Goal: Find specific page/section: Find specific page/section

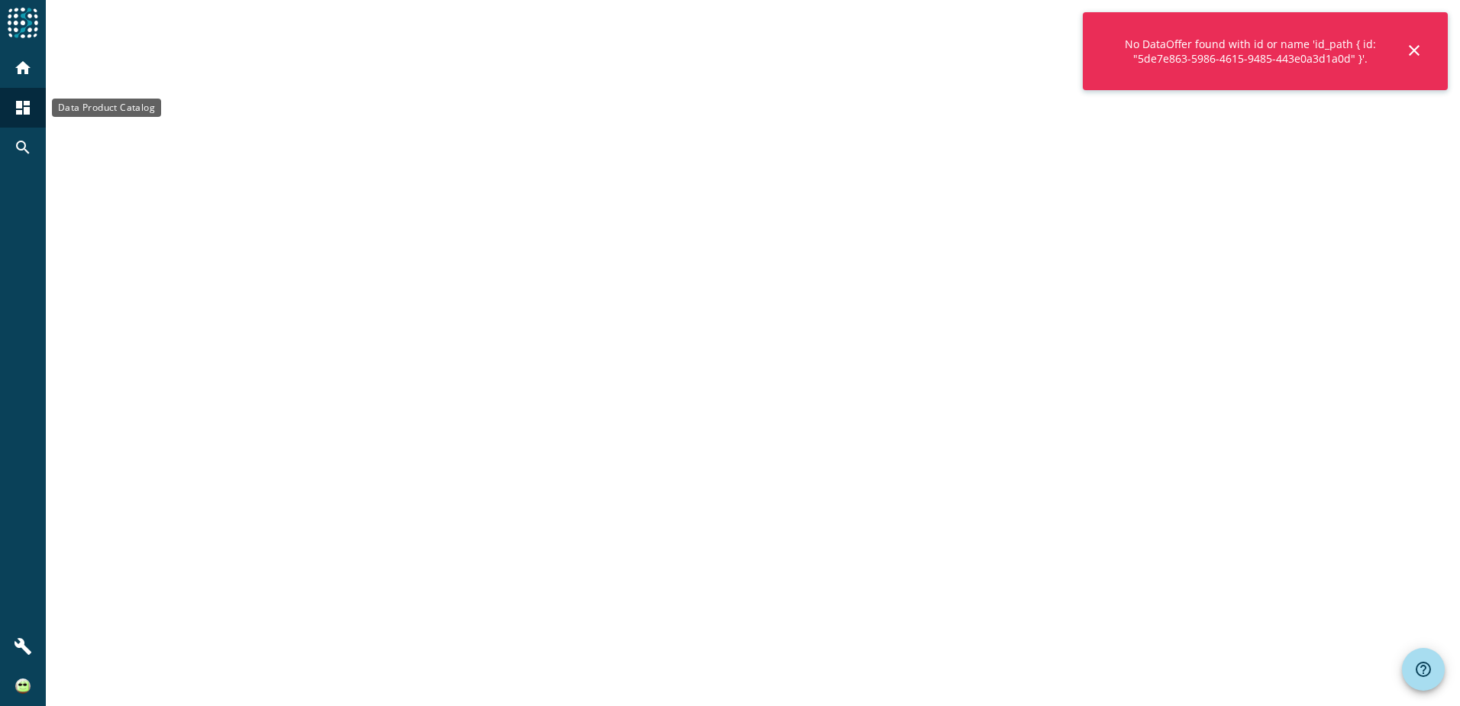
click at [21, 100] on mat-icon "dashboard" at bounding box center [23, 108] width 18 height 18
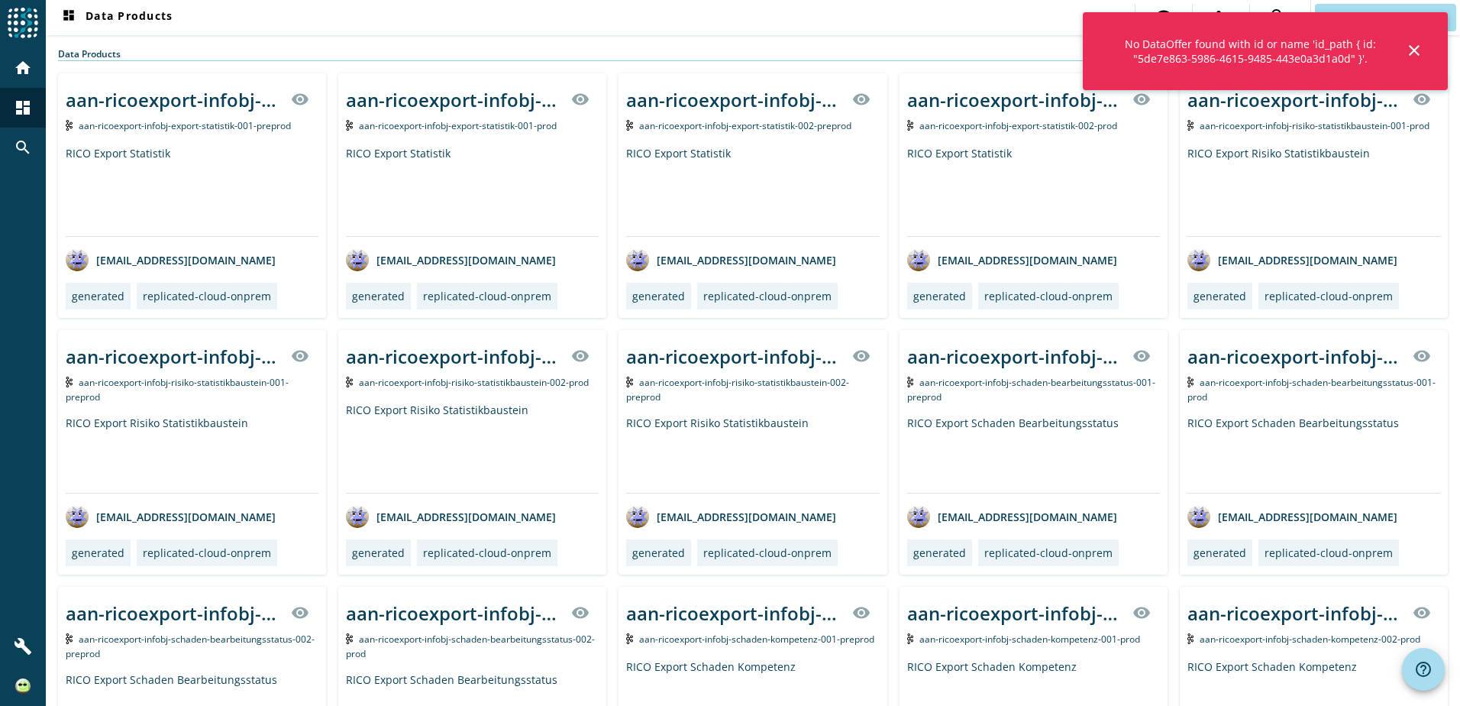
click at [1410, 46] on mat-icon "close" at bounding box center [1414, 50] width 18 height 18
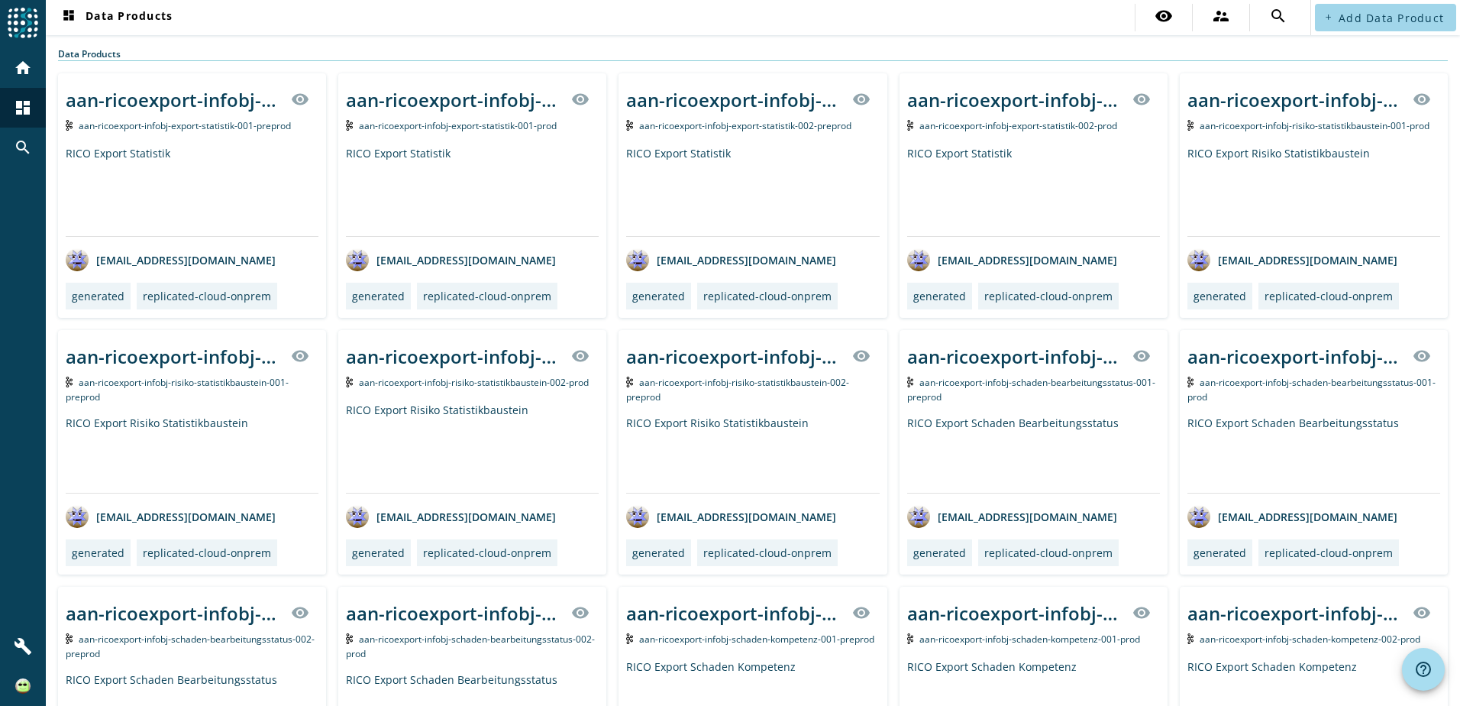
click at [1349, 23] on span "Add Data Product" at bounding box center [1391, 18] width 105 height 15
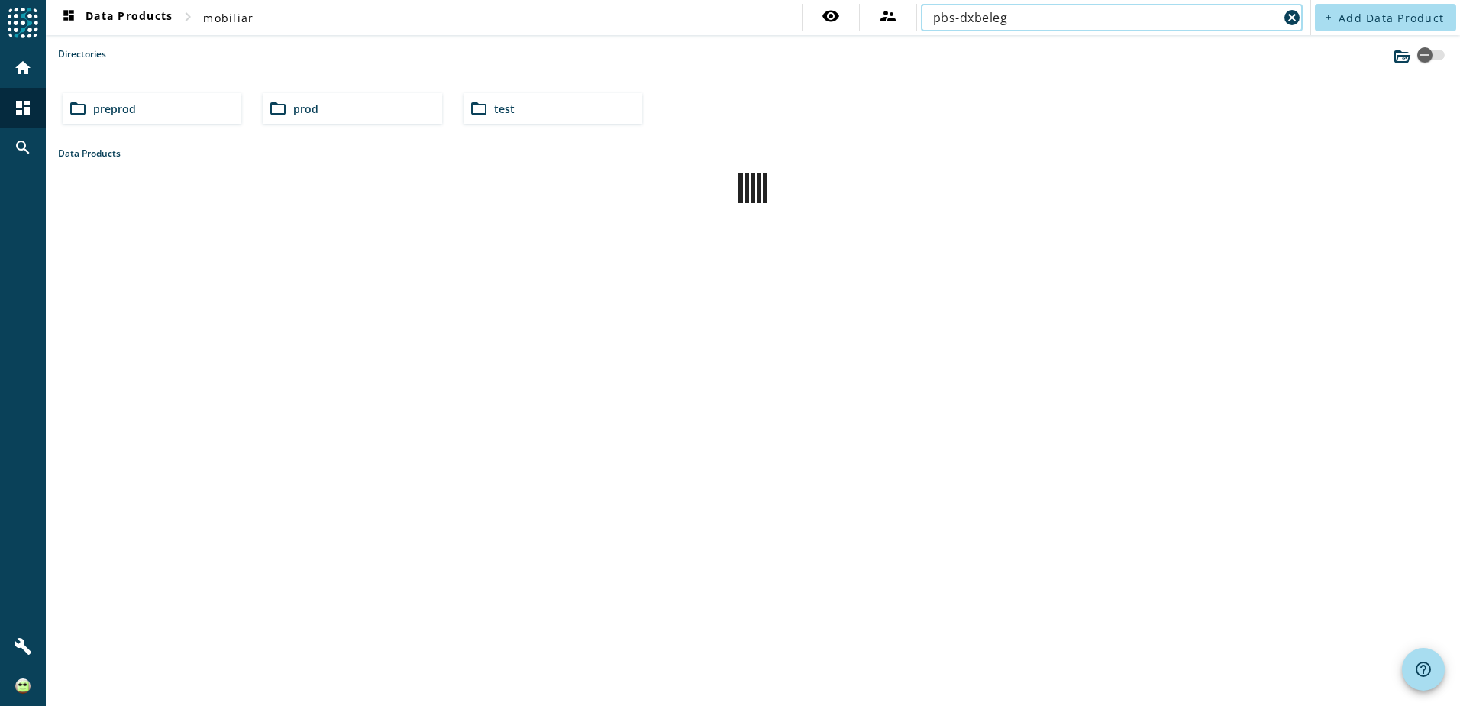
type input "pbs-dxbeleg"
click at [512, 115] on span "test" at bounding box center [504, 109] width 21 height 15
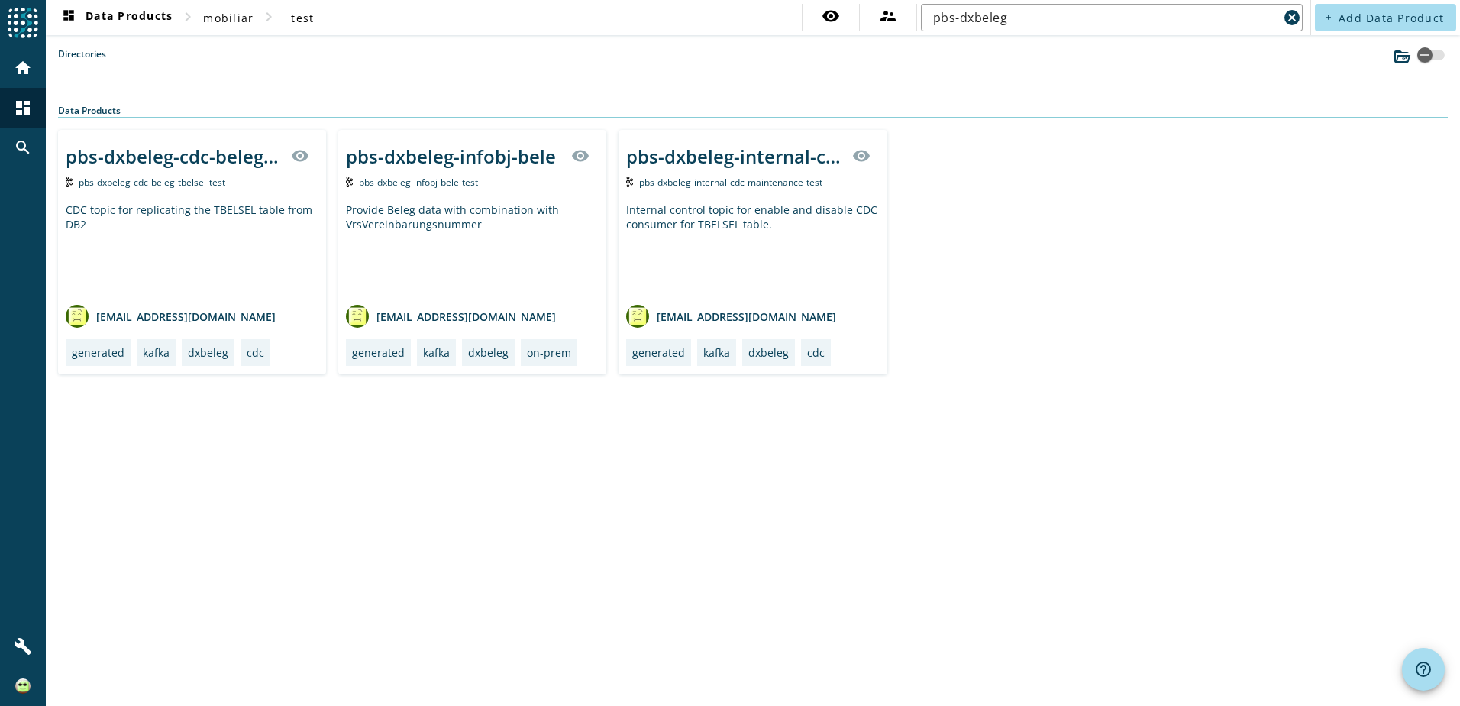
click at [470, 170] on div "pbs-dxbeleg-infobj-bele visibility" at bounding box center [472, 155] width 253 height 37
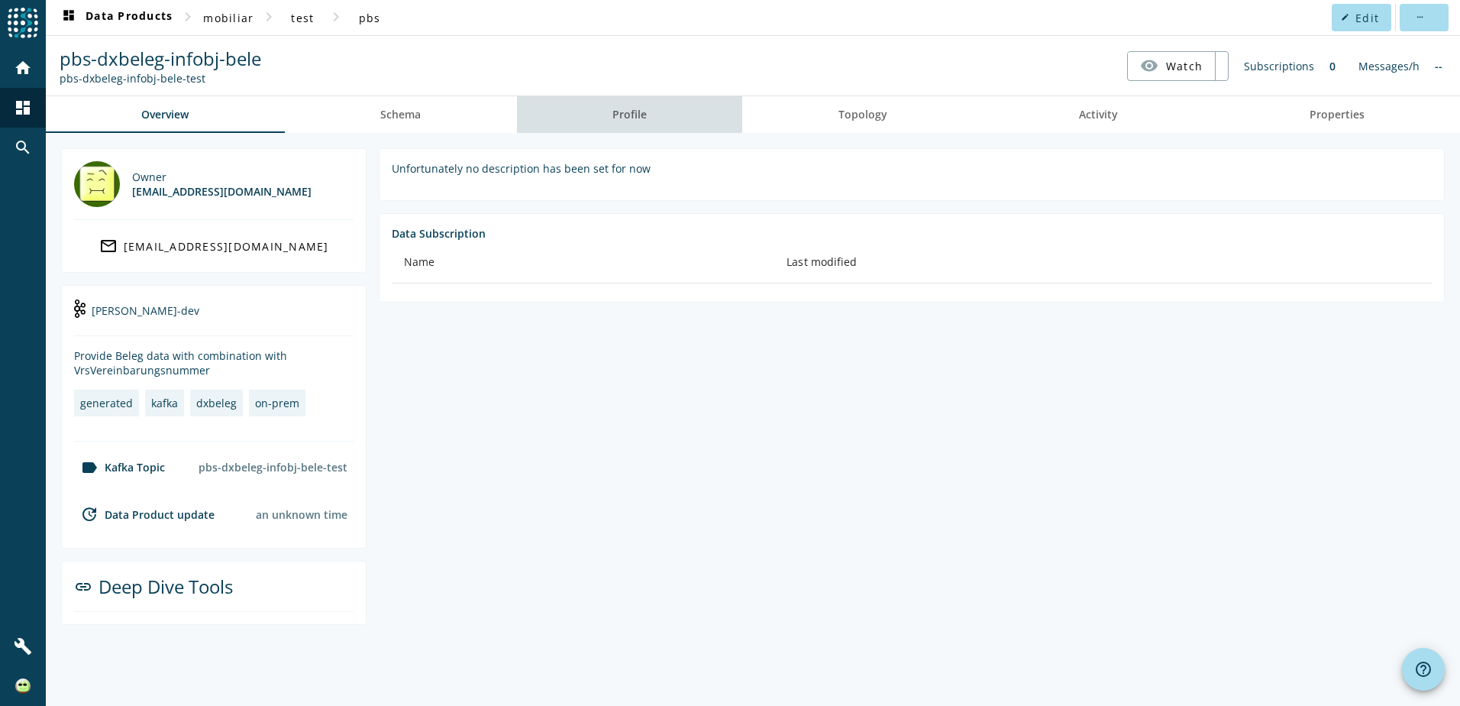
click at [699, 111] on link "Profile" at bounding box center [630, 114] width 226 height 37
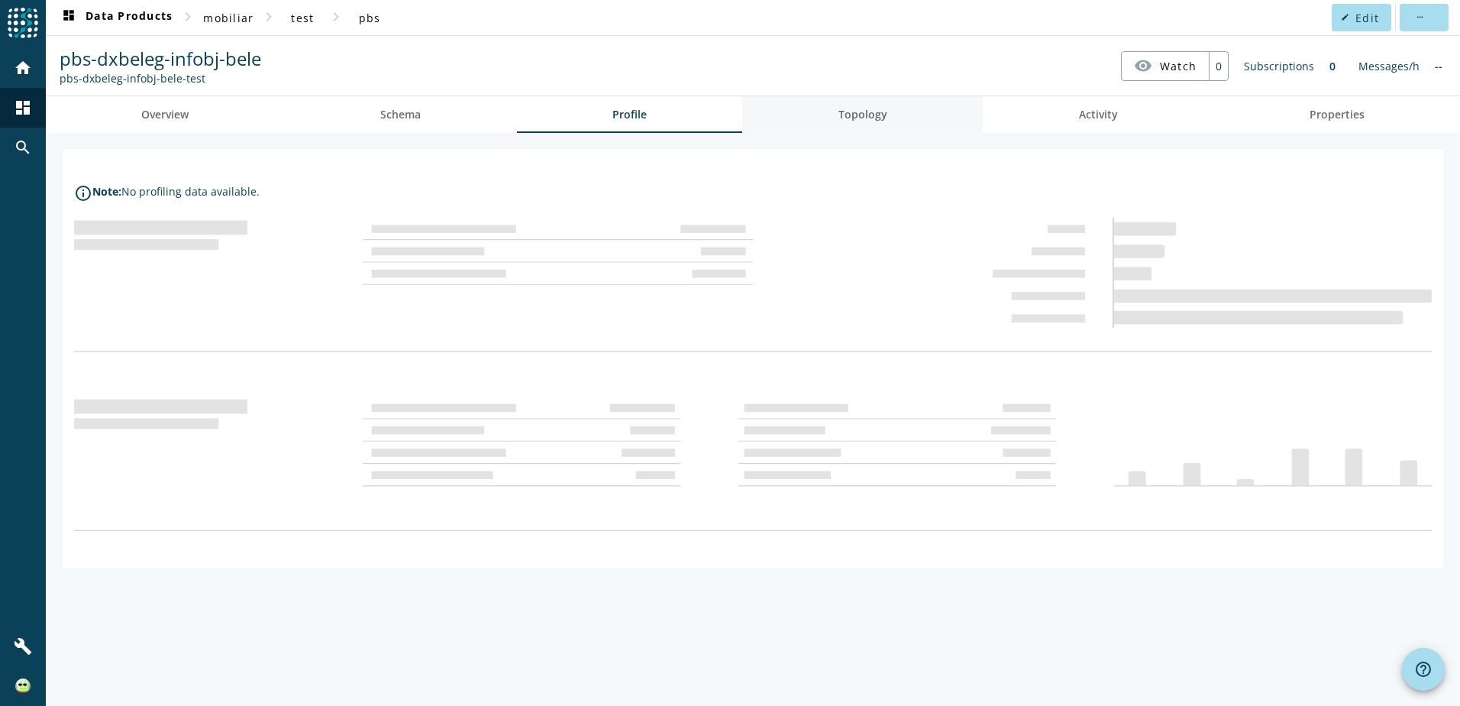
click at [870, 128] on span "Topology" at bounding box center [862, 114] width 49 height 37
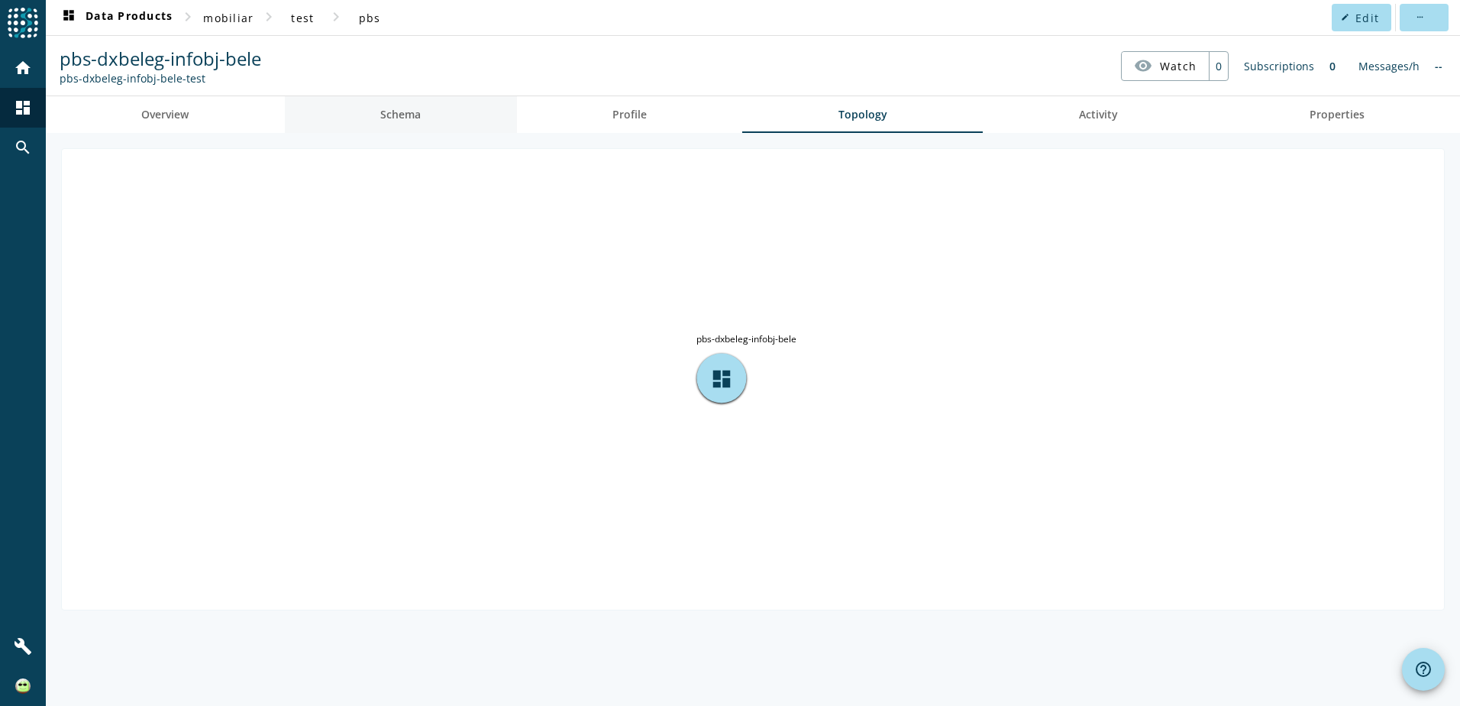
click at [421, 128] on span "Schema" at bounding box center [400, 114] width 40 height 37
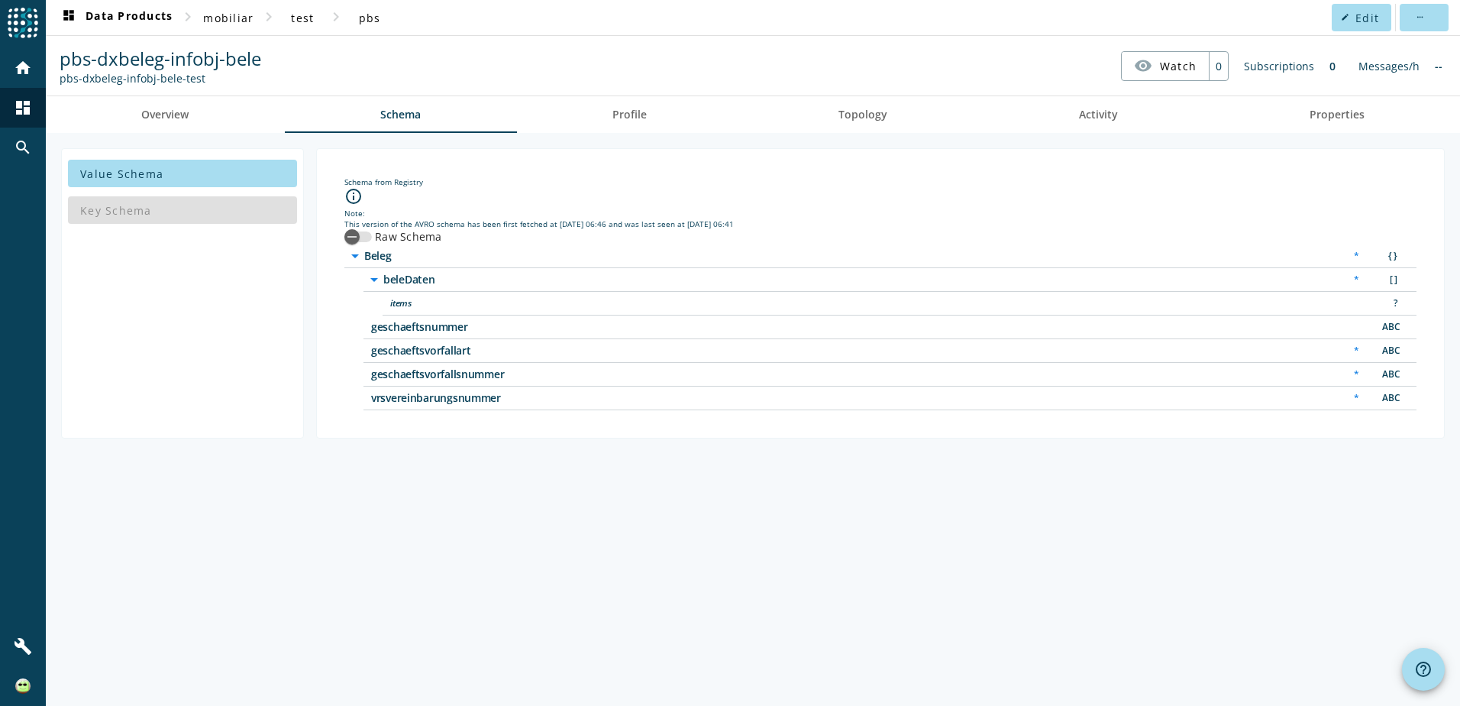
click at [387, 352] on span "geschaeftsvorfallart" at bounding box center [562, 350] width 382 height 11
click at [1352, 347] on div "*" at bounding box center [1356, 351] width 21 height 16
click at [1356, 354] on div "*" at bounding box center [1356, 351] width 21 height 16
drag, startPoint x: 380, startPoint y: 235, endPoint x: 341, endPoint y: 238, distance: 39.1
click at [377, 235] on label "Raw Schema" at bounding box center [407, 236] width 70 height 15
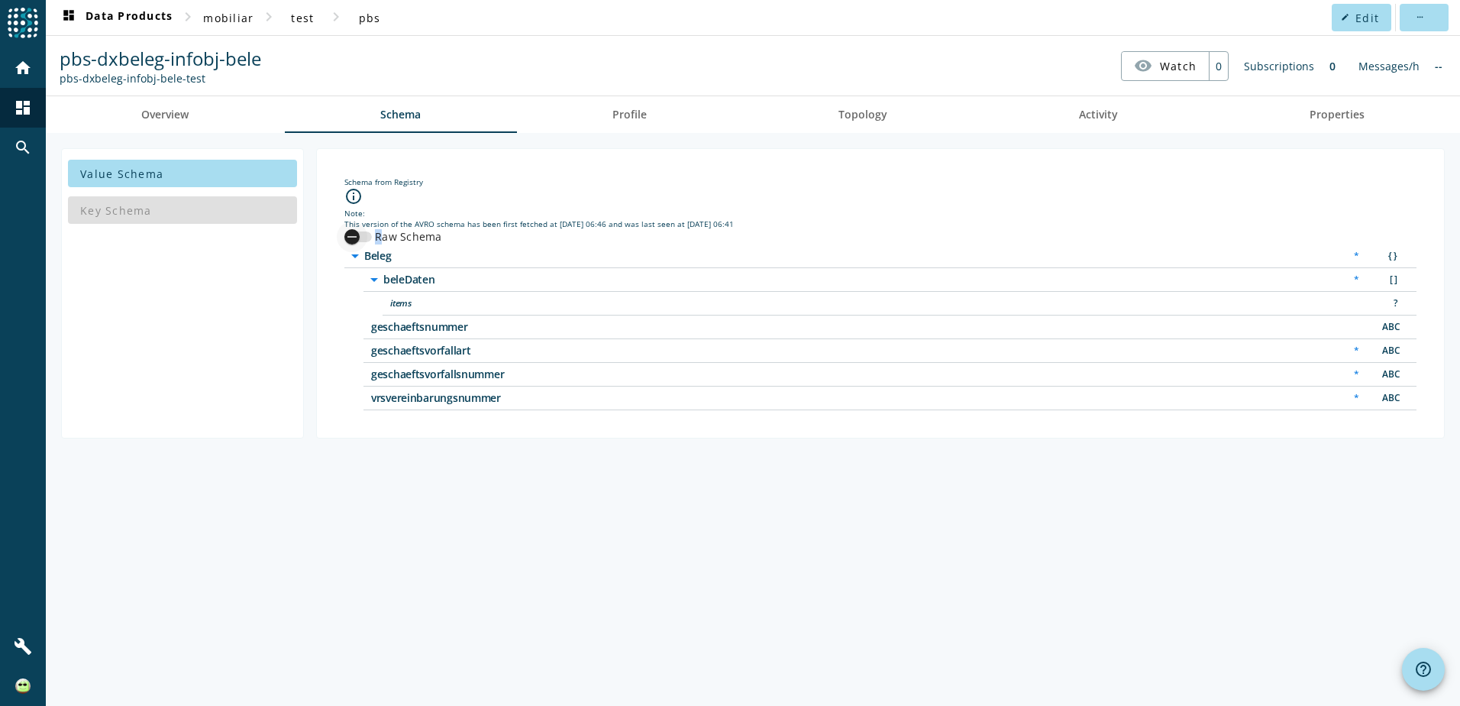
click at [341, 236] on div "button" at bounding box center [352, 236] width 31 height 31
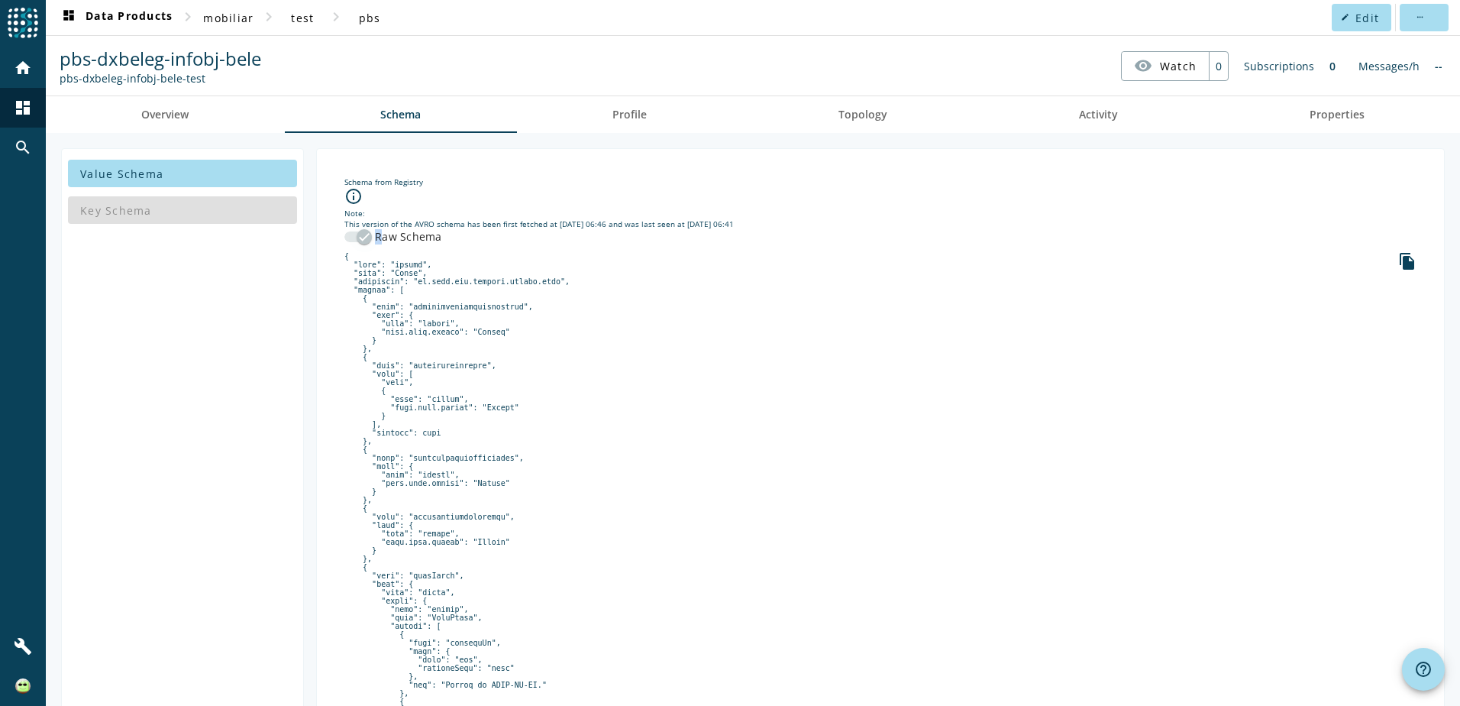
click at [349, 237] on div "button" at bounding box center [364, 236] width 31 height 31
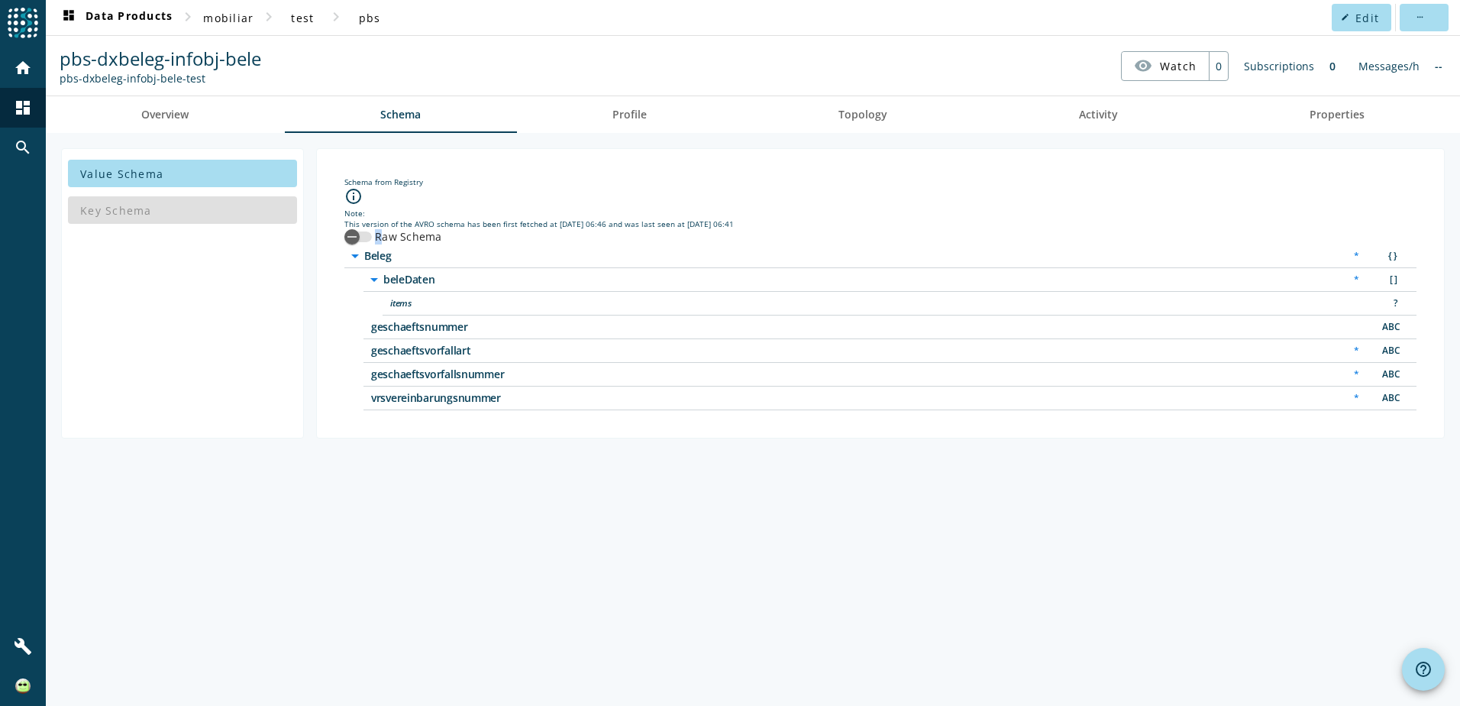
click at [325, 292] on div "Schema from Registry info_outline Note: This version of the AVRO schema has bee…" at bounding box center [880, 293] width 1129 height 290
click at [197, 120] on link "Overview" at bounding box center [165, 114] width 239 height 37
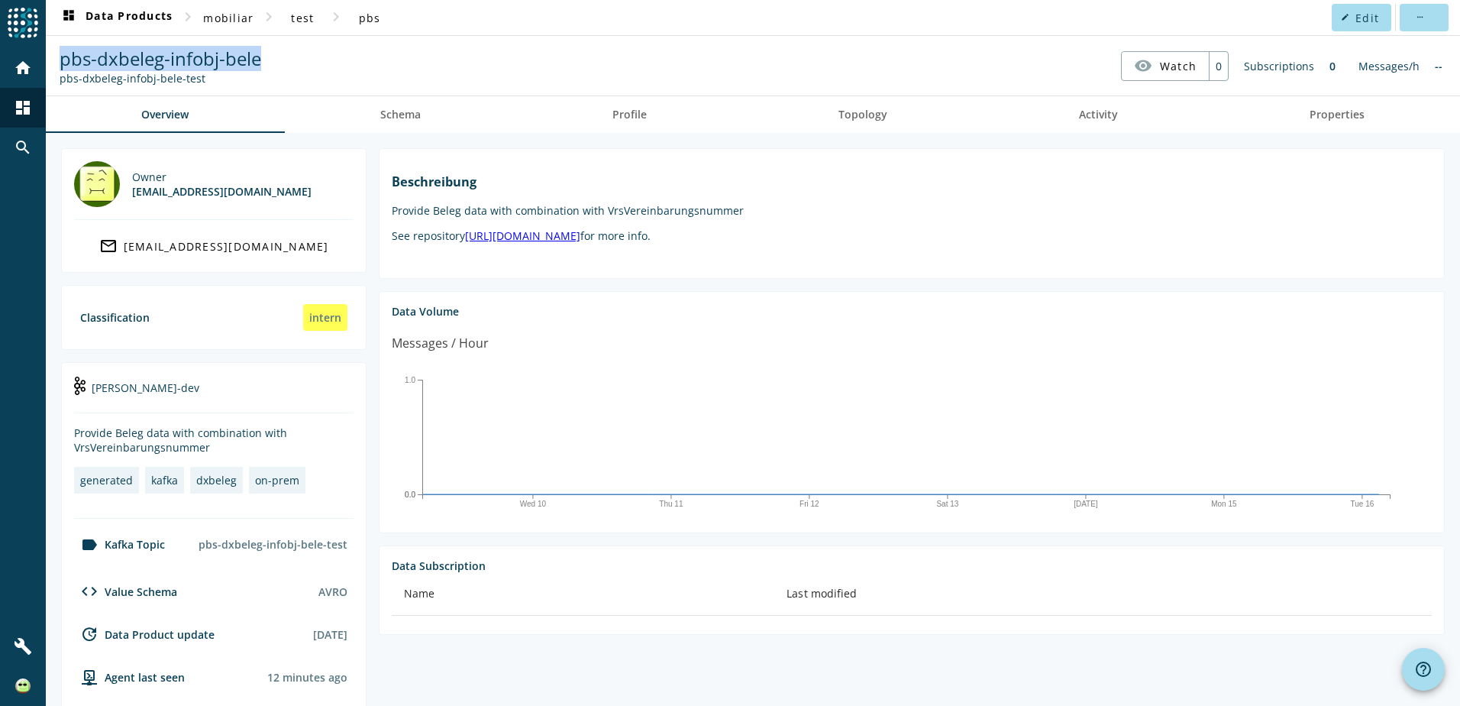
drag, startPoint x: 287, startPoint y: 63, endPoint x: 55, endPoint y: 58, distance: 232.2
click at [55, 58] on nav "pbs-dxbeleg-infobj-bele pbs-dxbeleg-infobj-bele-test visibility Watch 0 Subscri…" at bounding box center [753, 65] width 1402 height 47
copy span "pbs-dxbeleg-infobj-bele"
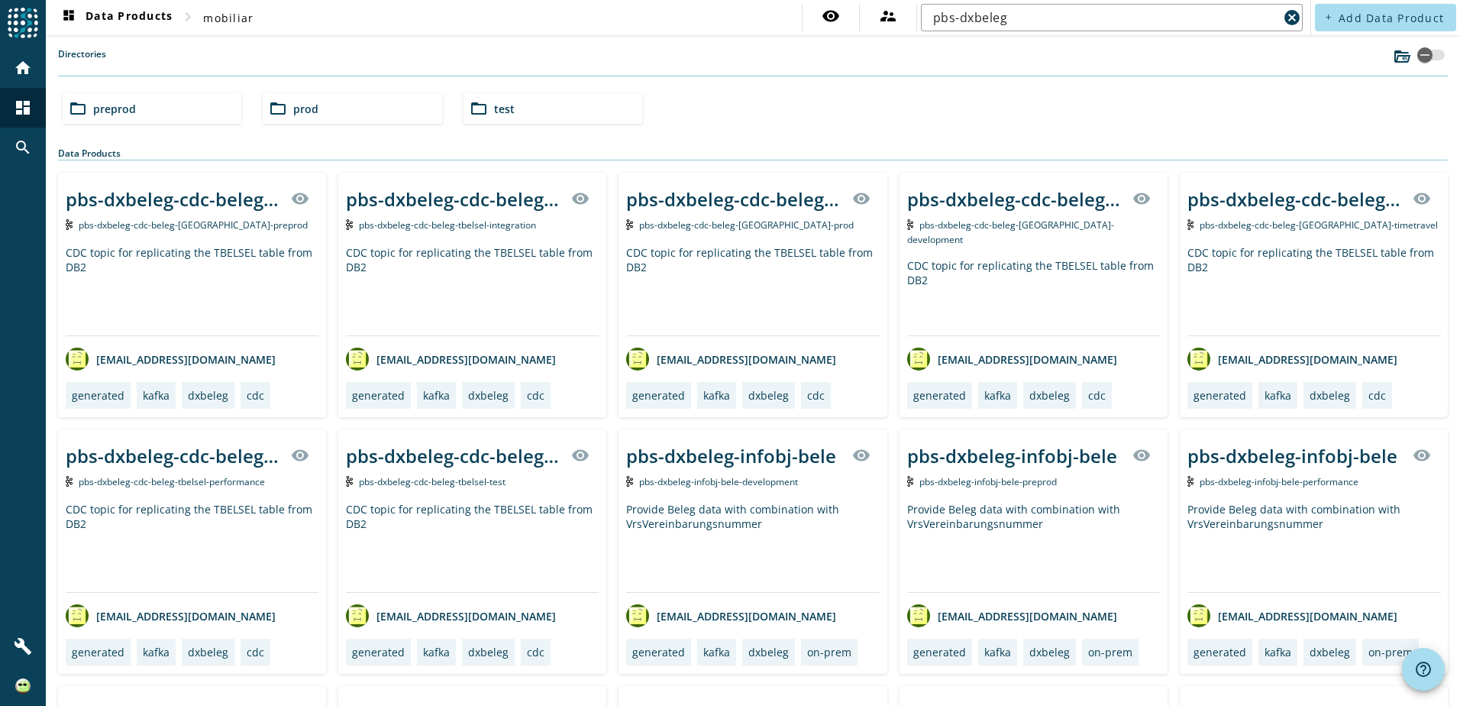
click at [153, 116] on div "folder_open preprod" at bounding box center [152, 108] width 179 height 31
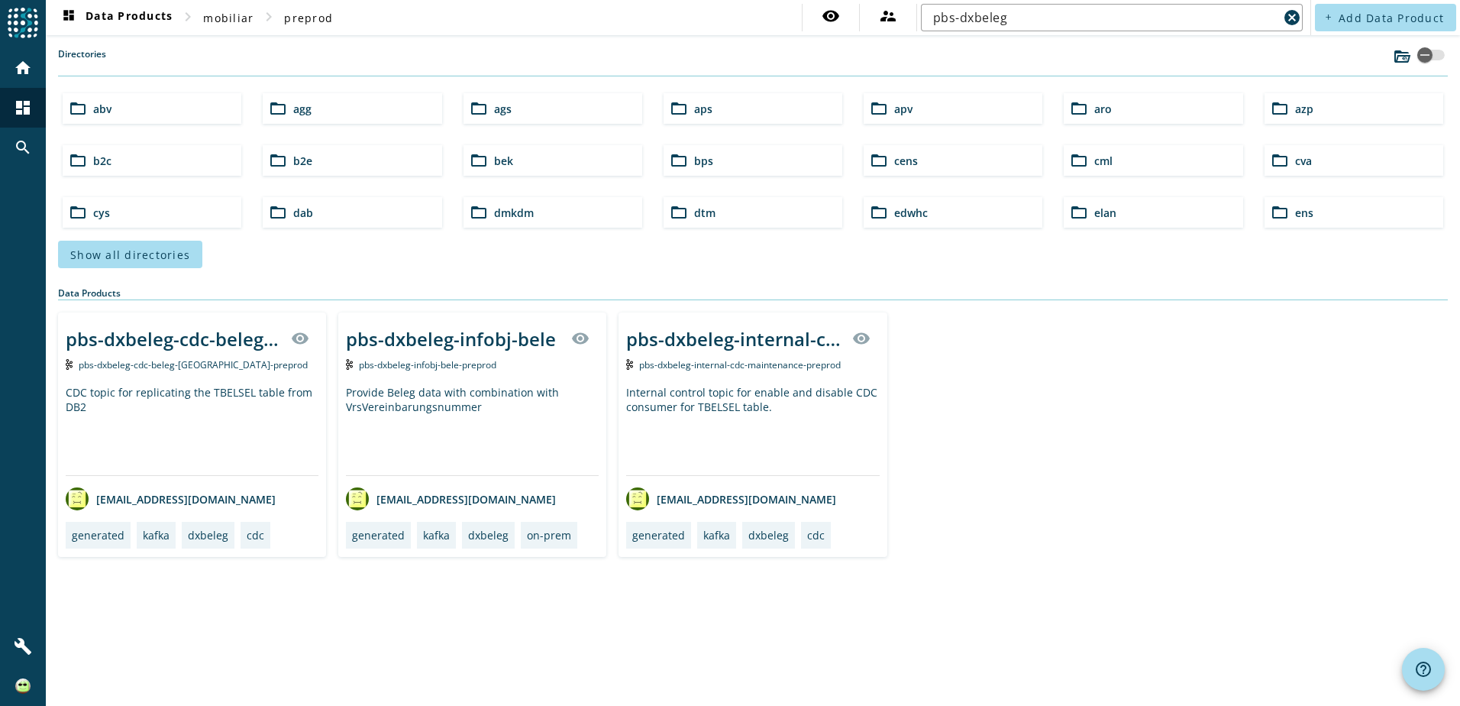
click at [436, 340] on div "pbs-dxbeleg-infobj-bele" at bounding box center [451, 338] width 210 height 25
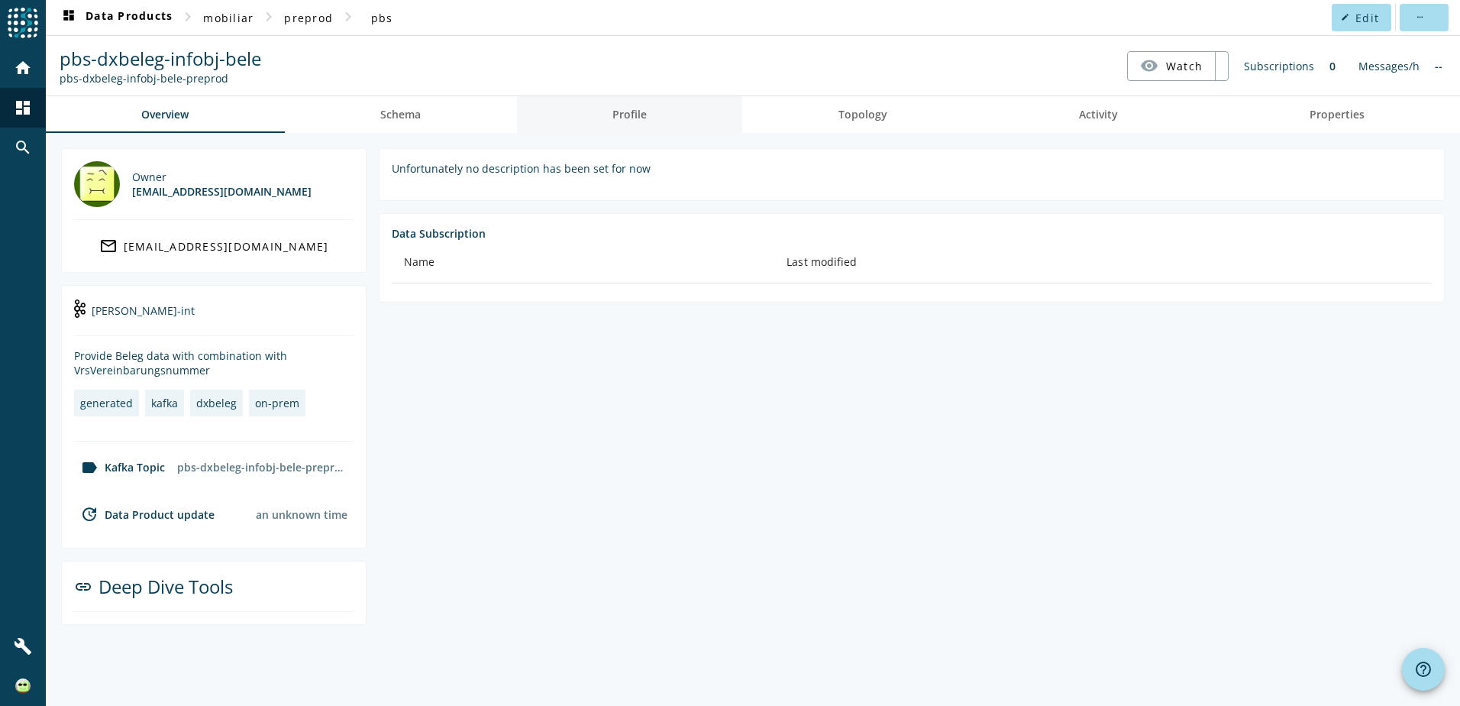
click at [638, 119] on span "Profile" at bounding box center [629, 114] width 34 height 11
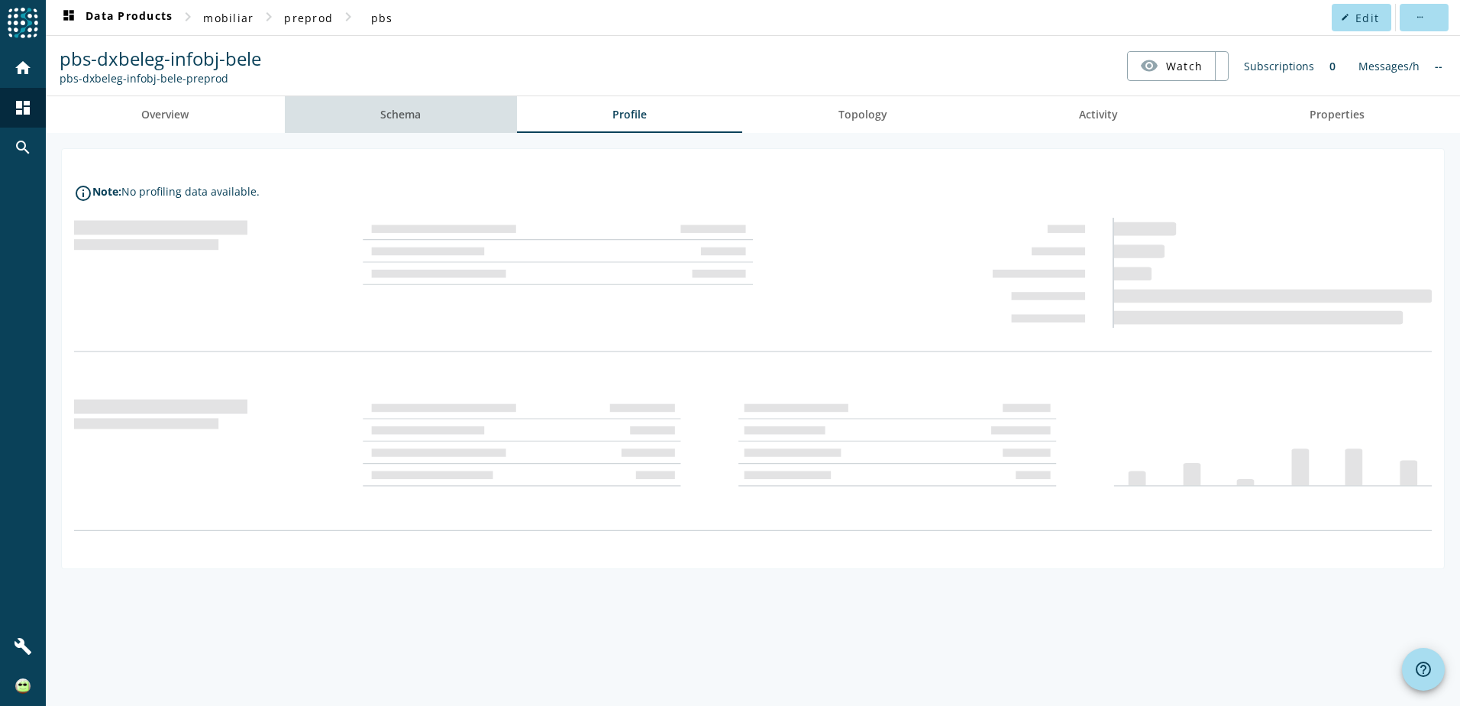
click at [350, 118] on link "Schema" at bounding box center [401, 114] width 232 height 37
